Goal: Information Seeking & Learning: Learn about a topic

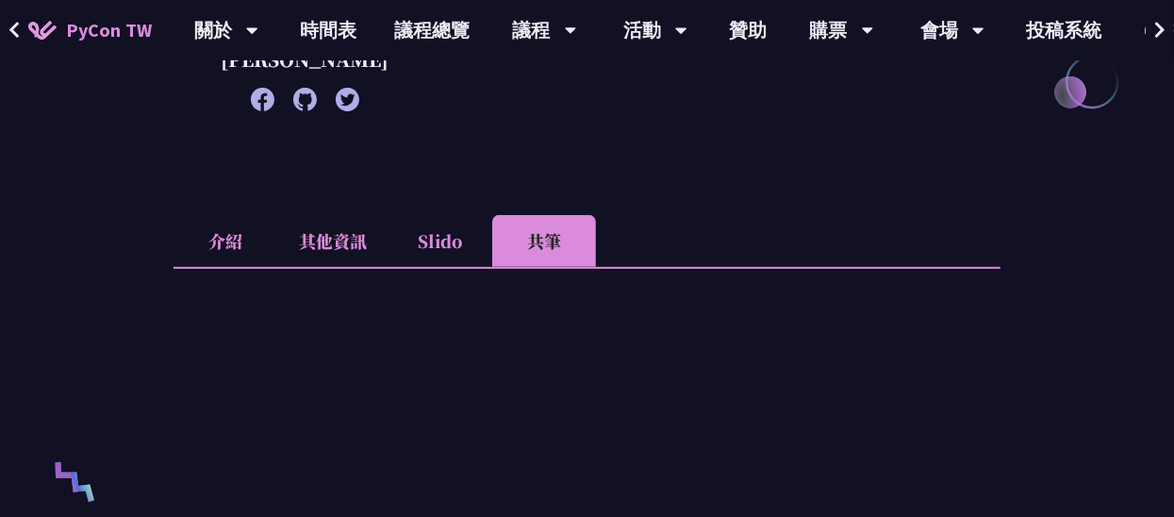
scroll to position [188, 0]
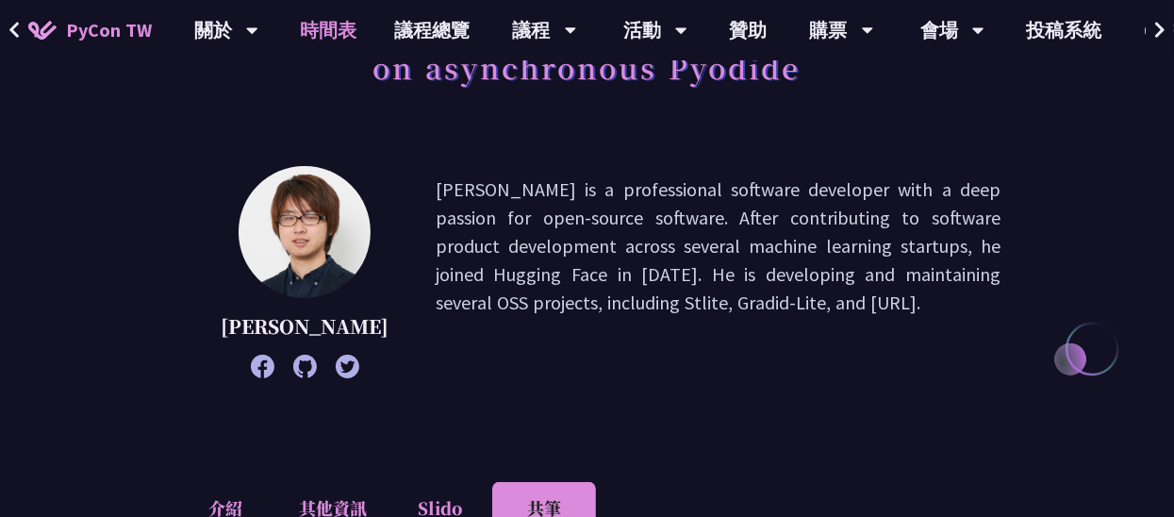
click at [352, 30] on link "時間表" at bounding box center [329, 30] width 94 height 60
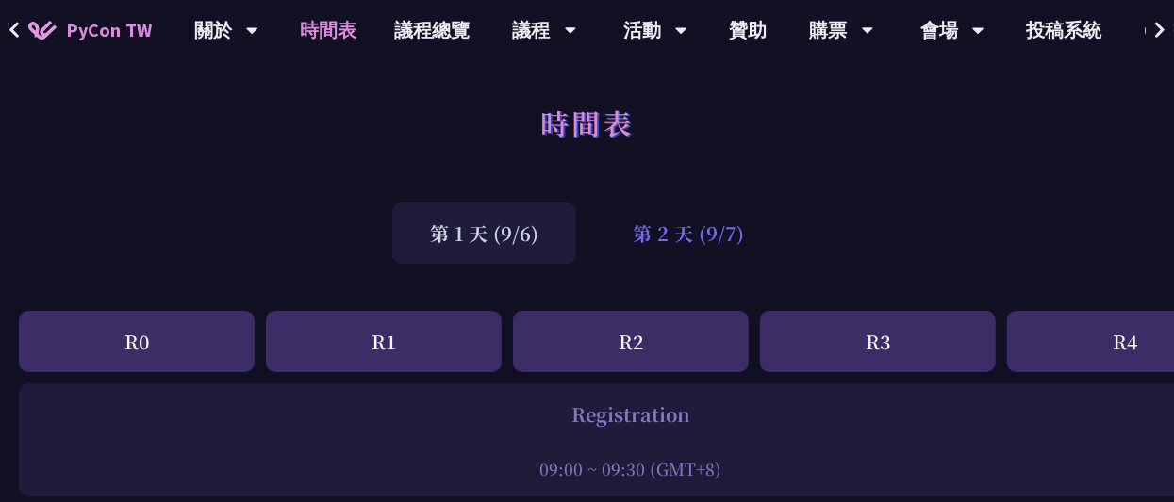
click at [646, 237] on div "第 2 天 (9/7)" at bounding box center [688, 233] width 187 height 61
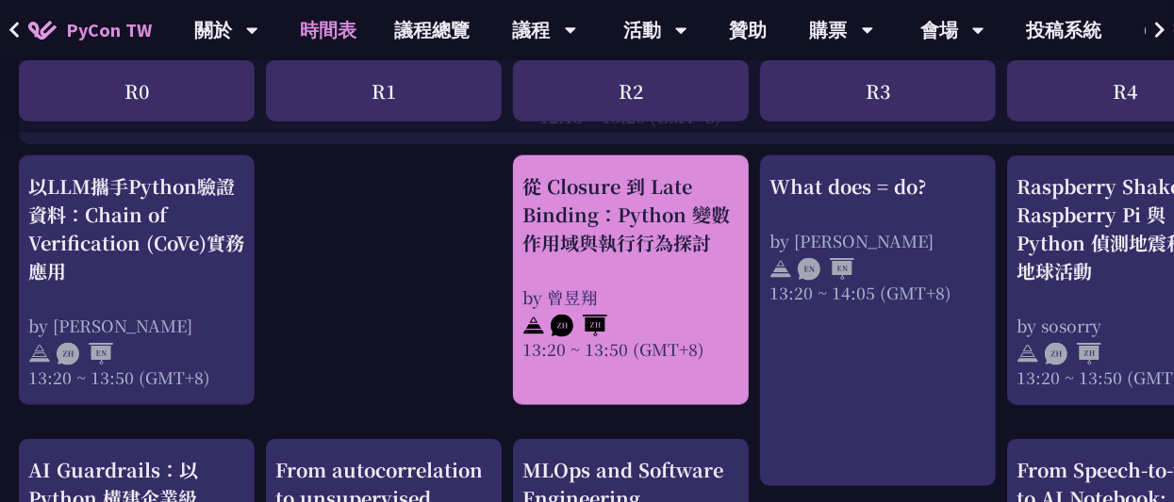
scroll to position [1602, 0]
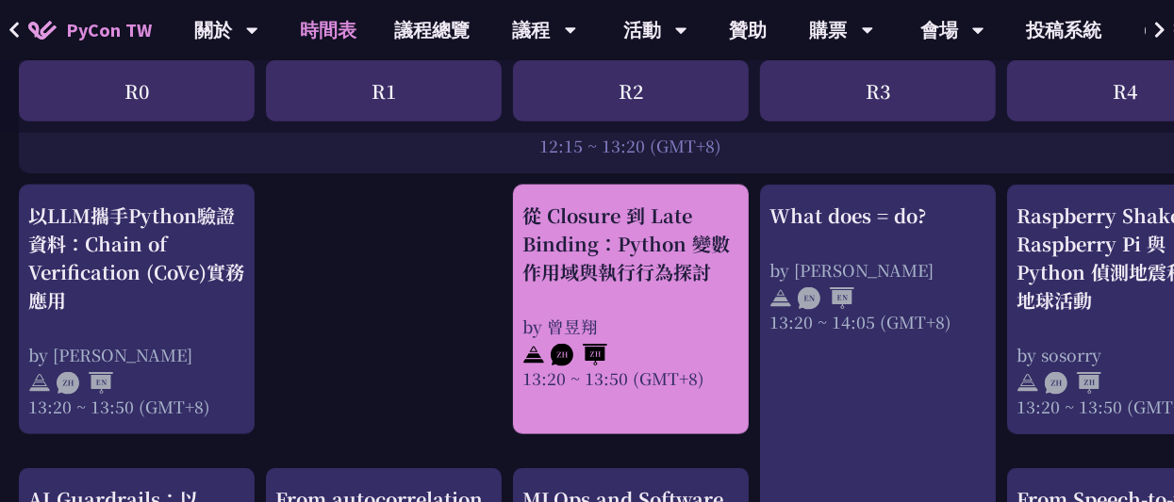
click at [637, 291] on div "從 Closure 到 Late Binding：Python 變數作用域與執行行為探討 by 曾昱翔 13:20 ~ 13:50 (GMT+8)" at bounding box center [630, 296] width 217 height 189
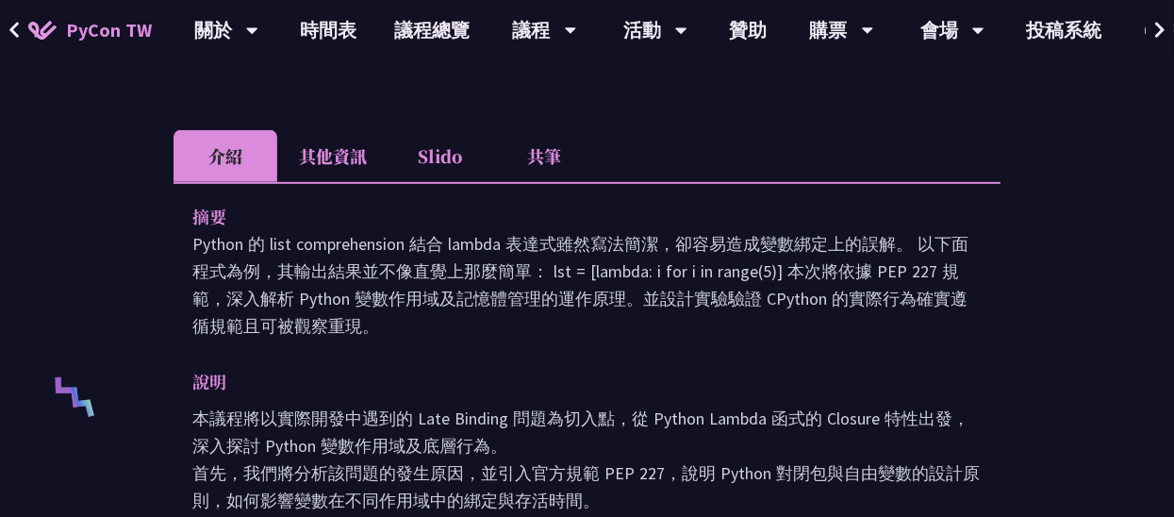
scroll to position [471, 0]
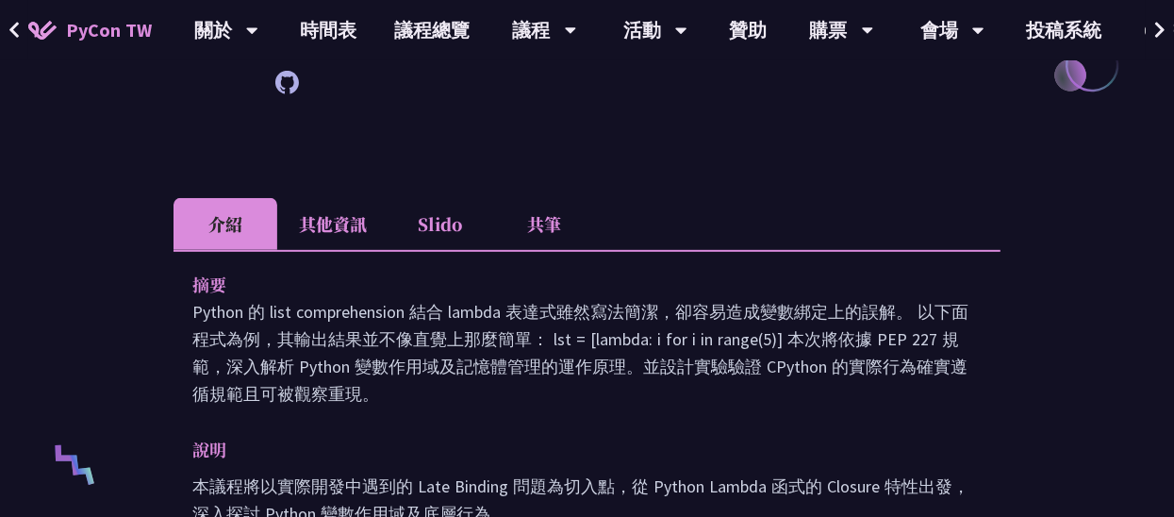
drag, startPoint x: 539, startPoint y: 231, endPoint x: 546, endPoint y: 244, distance: 14.8
click at [539, 232] on li "共筆" at bounding box center [544, 224] width 104 height 52
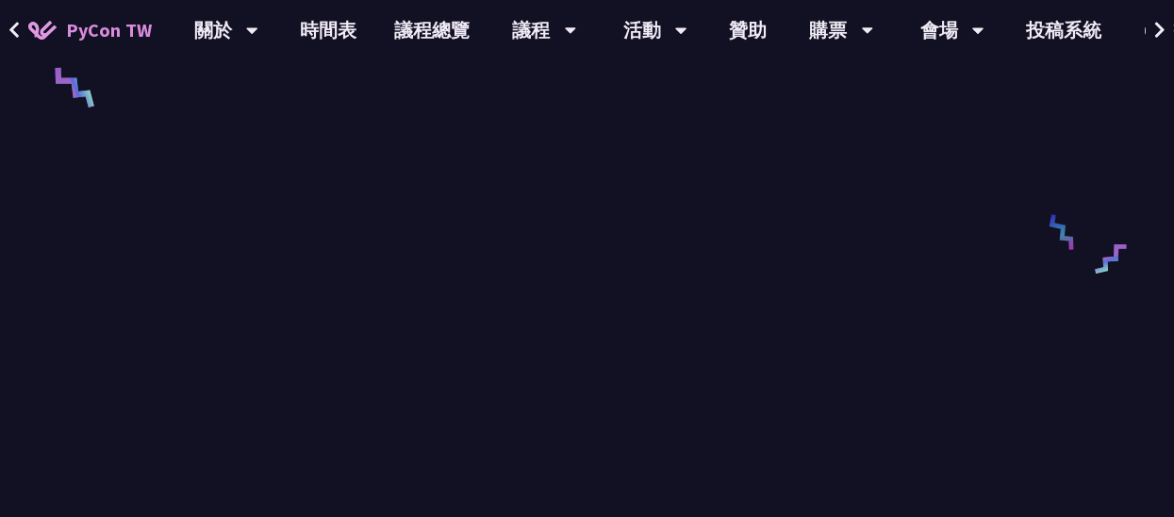
scroll to position [848, 0]
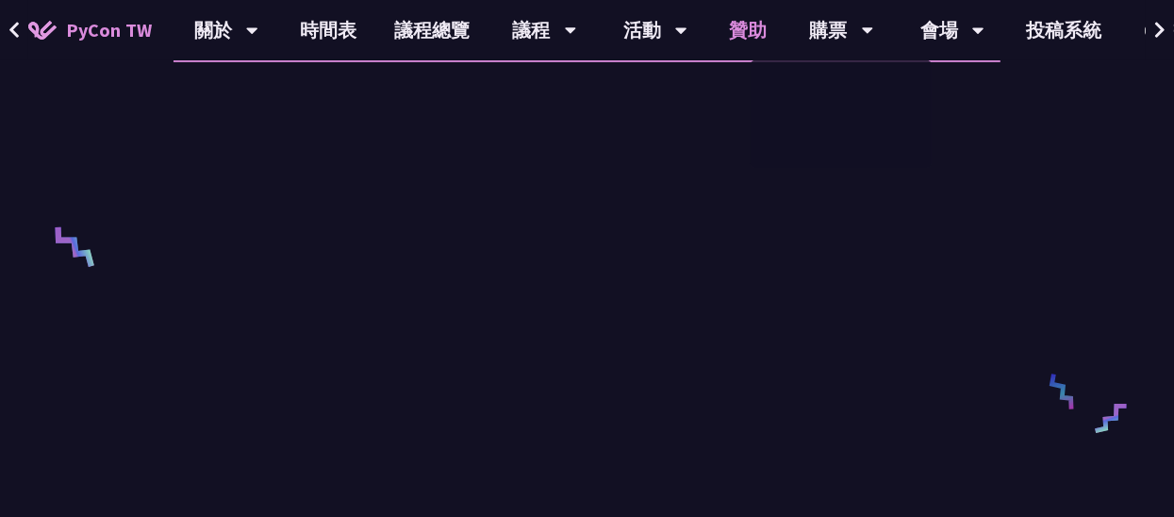
scroll to position [660, 0]
